Goal: Information Seeking & Learning: Learn about a topic

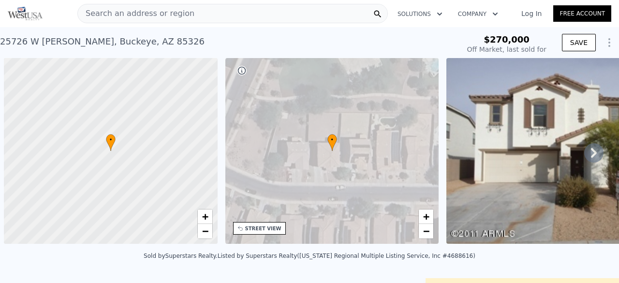
scroll to position [0, 4]
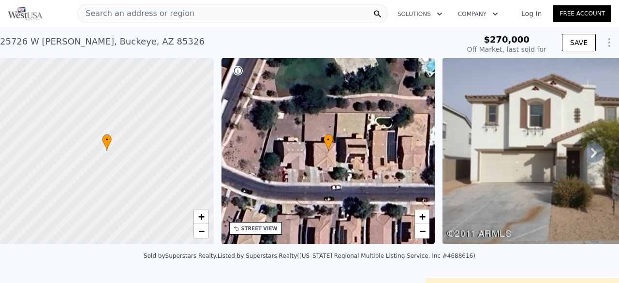
click at [25, 16] on img at bounding box center [25, 14] width 35 height 14
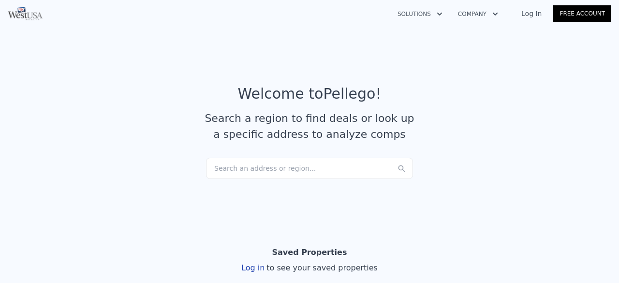
click at [292, 173] on div "Search an address or region..." at bounding box center [309, 168] width 207 height 21
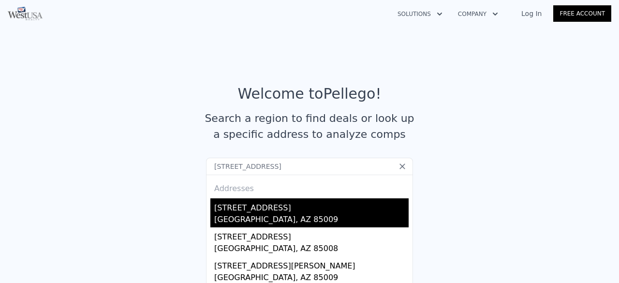
type input "[STREET_ADDRESS]"
click at [284, 214] on div "[GEOGRAPHIC_DATA], AZ 85009" at bounding box center [311, 221] width 194 height 14
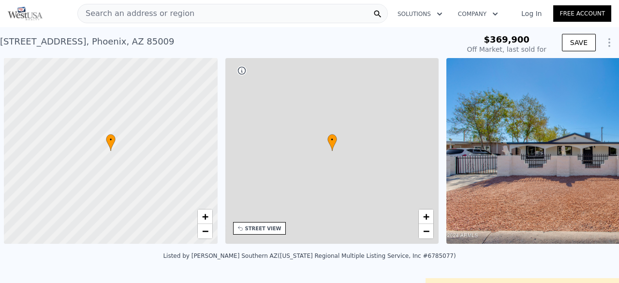
scroll to position [0, 4]
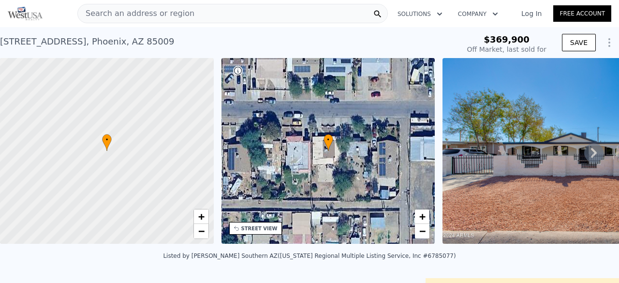
type input "$ 374,000"
type input "-$ 40,681"
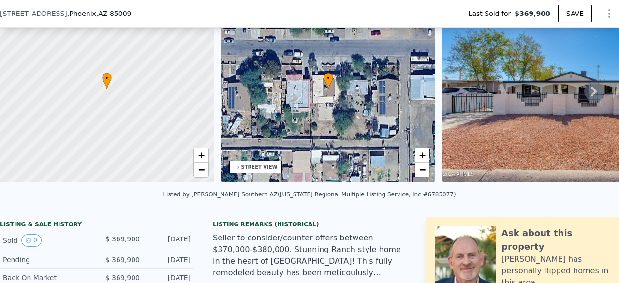
scroll to position [305, 0]
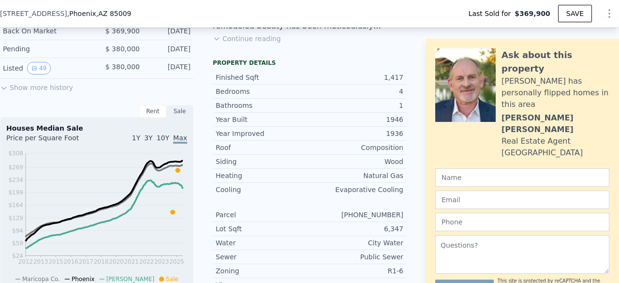
click at [43, 91] on button "Show more history" at bounding box center [36, 86] width 73 height 14
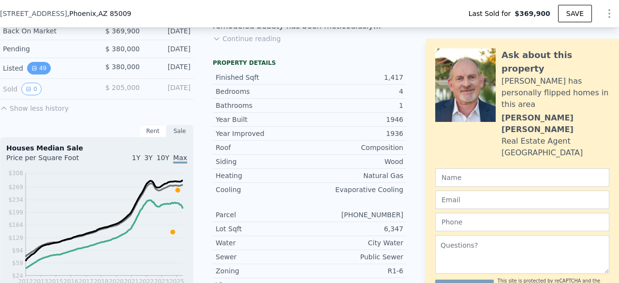
click at [38, 74] on button "49" at bounding box center [39, 68] width 24 height 13
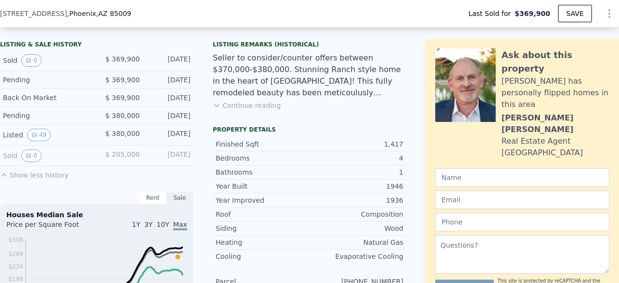
scroll to position [238, 0]
click at [34, 155] on button "0" at bounding box center [31, 155] width 20 height 13
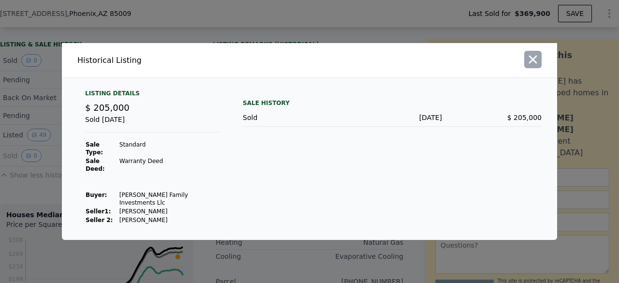
click at [534, 66] on icon "button" at bounding box center [533, 60] width 14 height 14
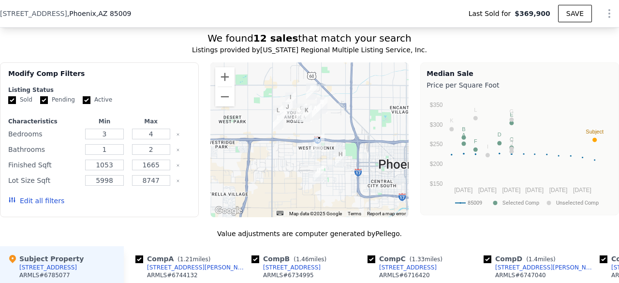
scroll to position [903, 0]
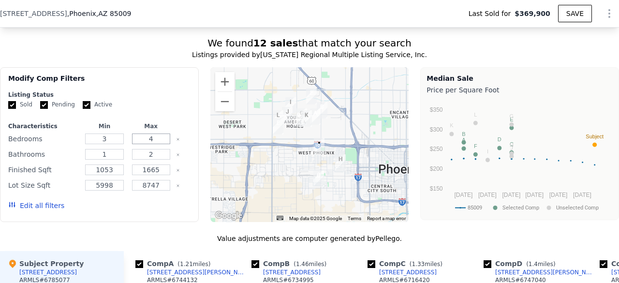
click at [159, 144] on input "4" at bounding box center [151, 138] width 38 height 11
type input "2"
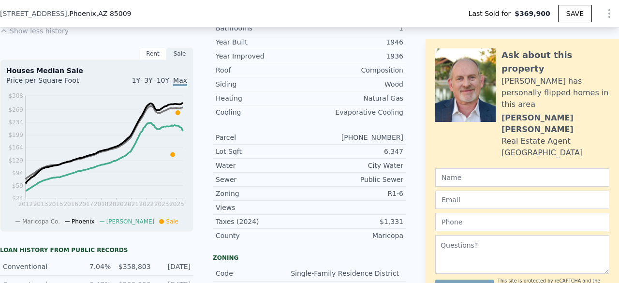
scroll to position [358, 0]
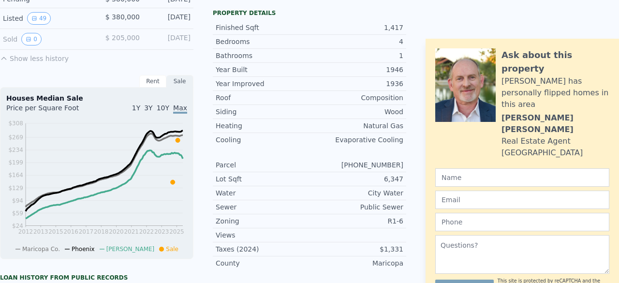
scroll to position [3, 0]
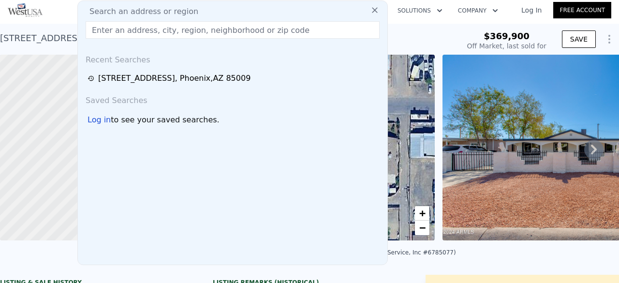
type input "[STREET_ADDRESS][PERSON_NAME]"
type input "4"
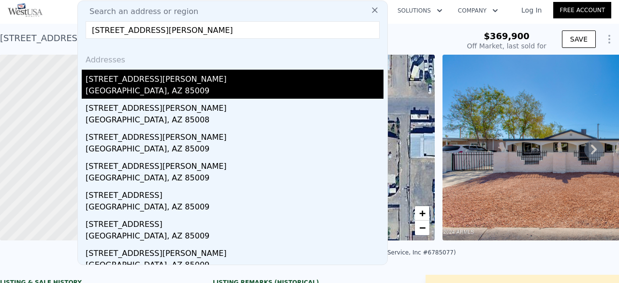
type input "[STREET_ADDRESS][PERSON_NAME]"
click at [183, 75] on div "[STREET_ADDRESS][PERSON_NAME]" at bounding box center [235, 77] width 298 height 15
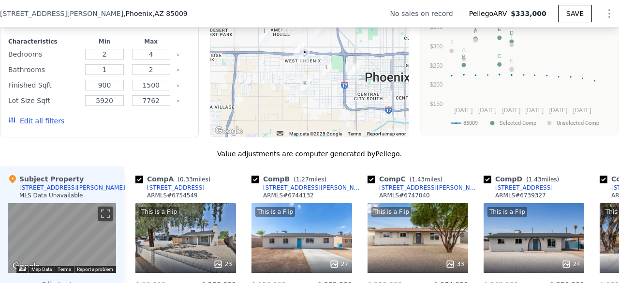
scroll to position [777, 0]
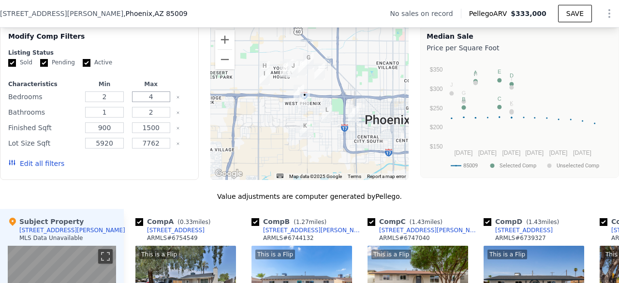
click at [159, 99] on input "4" at bounding box center [151, 96] width 38 height 11
type input "3"
click at [158, 165] on button "Update Search" at bounding box center [153, 164] width 73 height 14
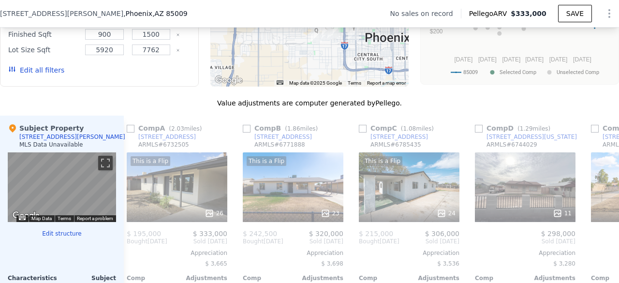
scroll to position [0, 0]
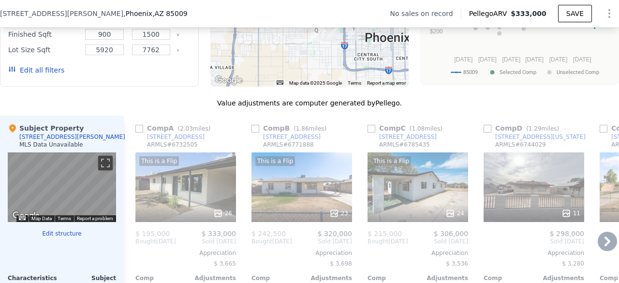
click at [184, 132] on span "2.03" at bounding box center [186, 128] width 13 height 7
click at [152, 133] on div "Comp A ( 2.03 miles)" at bounding box center [174, 128] width 79 height 10
click at [143, 131] on div "Comp A ( 2.03 miles)" at bounding box center [174, 128] width 79 height 10
click at [141, 132] on input "checkbox" at bounding box center [139, 129] width 8 height 8
checkbox input "true"
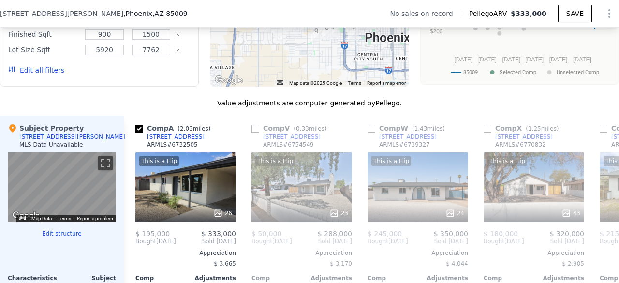
drag, startPoint x: 141, startPoint y: 132, endPoint x: 336, endPoint y: 111, distance: 195.9
click at [336, 108] on div "Value adjustments are computer generated by Pellego ." at bounding box center [309, 103] width 619 height 10
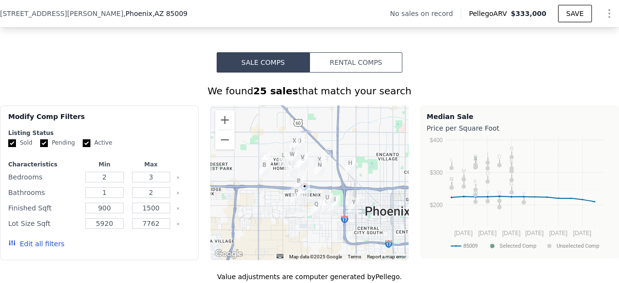
scroll to position [699, 0]
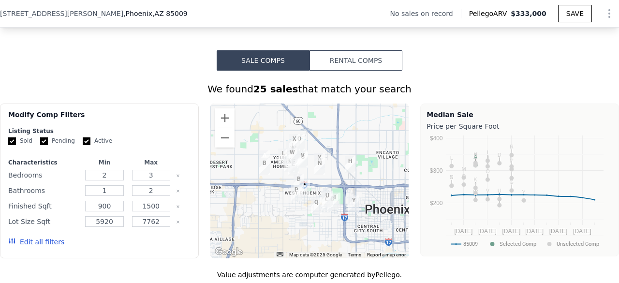
click at [45, 247] on button "Edit all filters" at bounding box center [36, 242] width 56 height 10
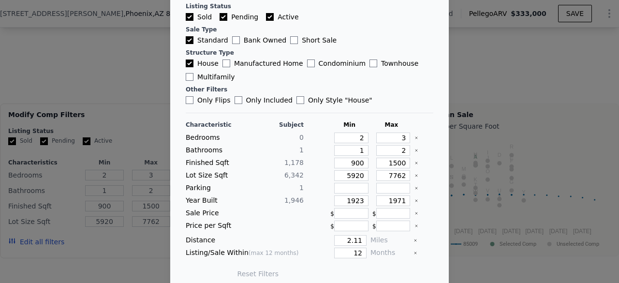
scroll to position [64, 0]
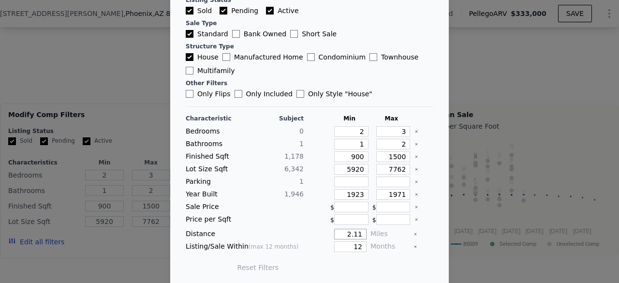
drag, startPoint x: 337, startPoint y: 229, endPoint x: 385, endPoint y: 232, distance: 47.4
click at [385, 232] on div "Distance 2.11 Miles" at bounding box center [310, 234] width 248 height 11
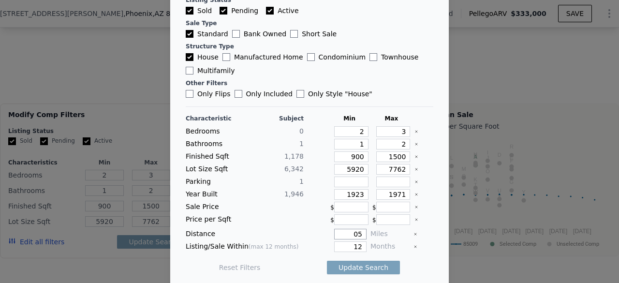
type input "5"
type input "0"
type input "1"
click at [348, 230] on input "1" at bounding box center [350, 234] width 32 height 11
type input "5"
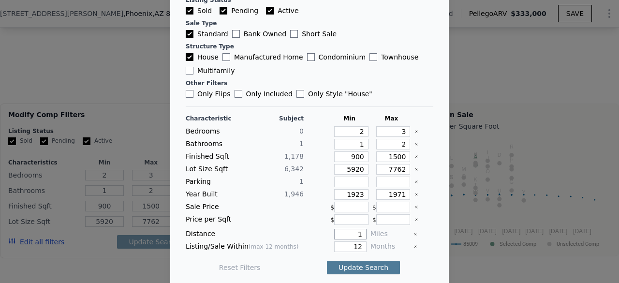
type input "1"
click at [350, 261] on button "Update Search" at bounding box center [363, 268] width 73 height 14
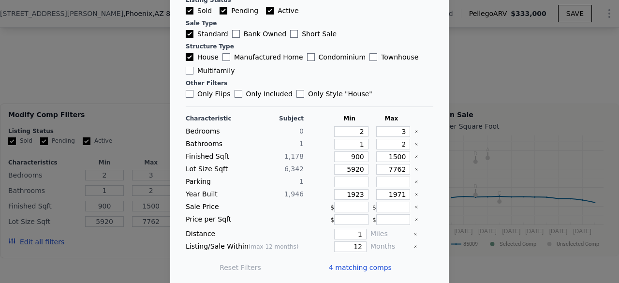
click at [351, 264] on span "4 matching comps" at bounding box center [360, 268] width 63 height 10
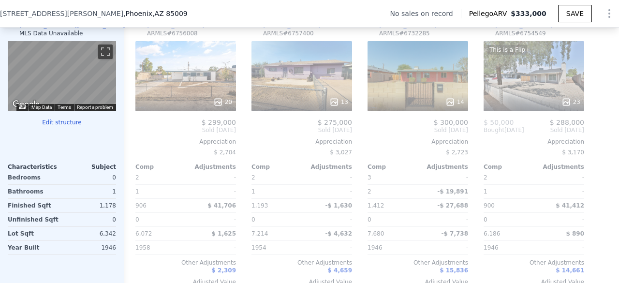
scroll to position [982, 0]
click at [337, 103] on icon at bounding box center [334, 102] width 10 height 10
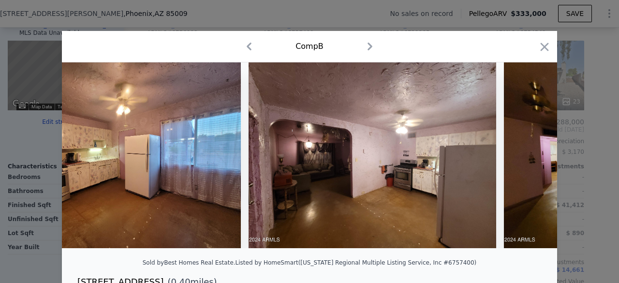
scroll to position [0, 1346]
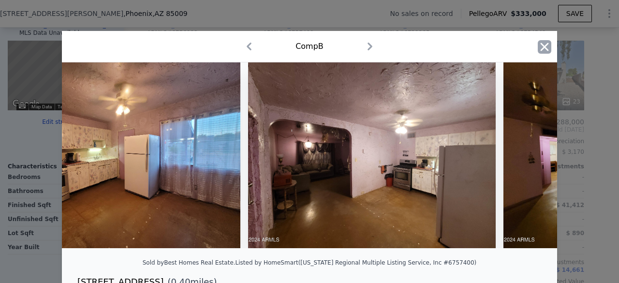
click at [541, 49] on icon "button" at bounding box center [545, 47] width 14 height 14
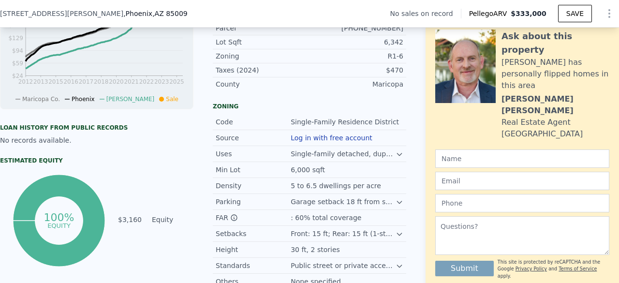
scroll to position [383, 0]
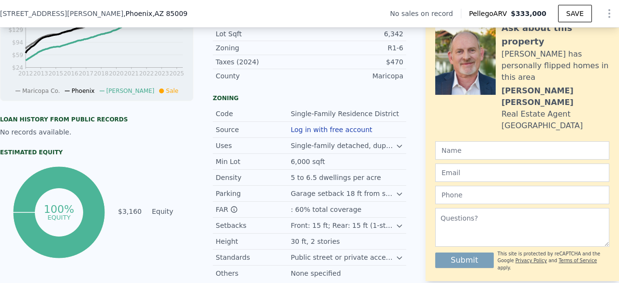
click at [395, 150] on icon at bounding box center [399, 146] width 8 height 8
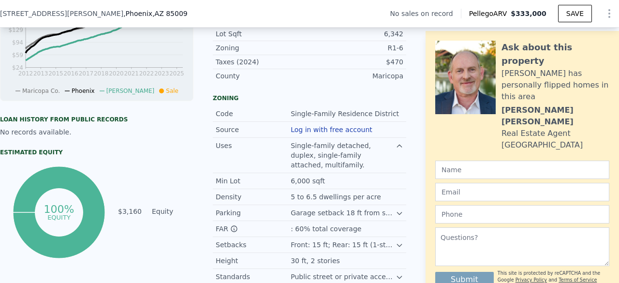
click at [395, 150] on icon at bounding box center [399, 146] width 8 height 8
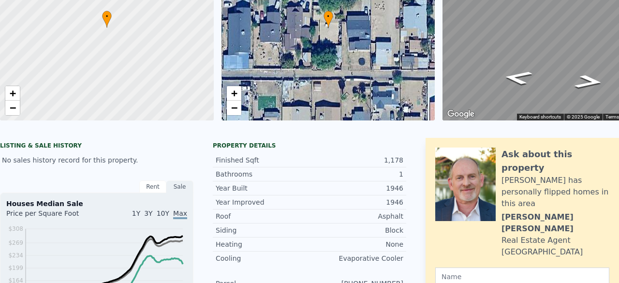
scroll to position [3, 0]
